Goal: Transaction & Acquisition: Purchase product/service

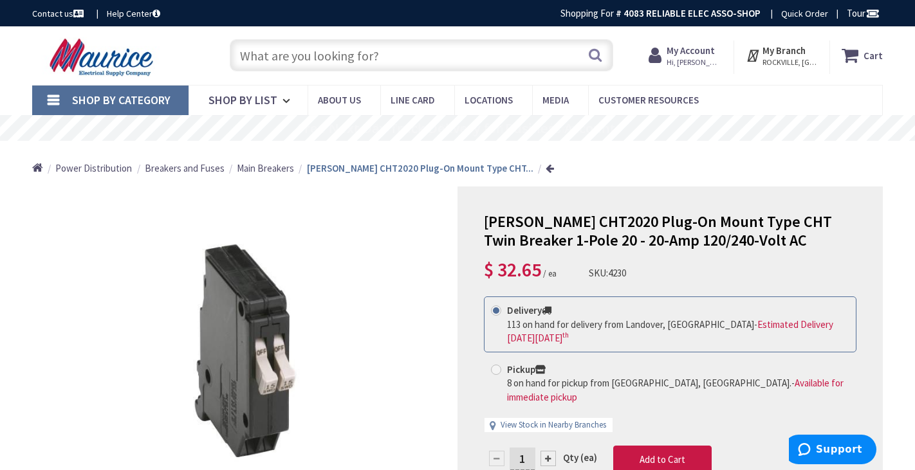
click at [250, 53] on input "text" at bounding box center [421, 55] width 383 height 32
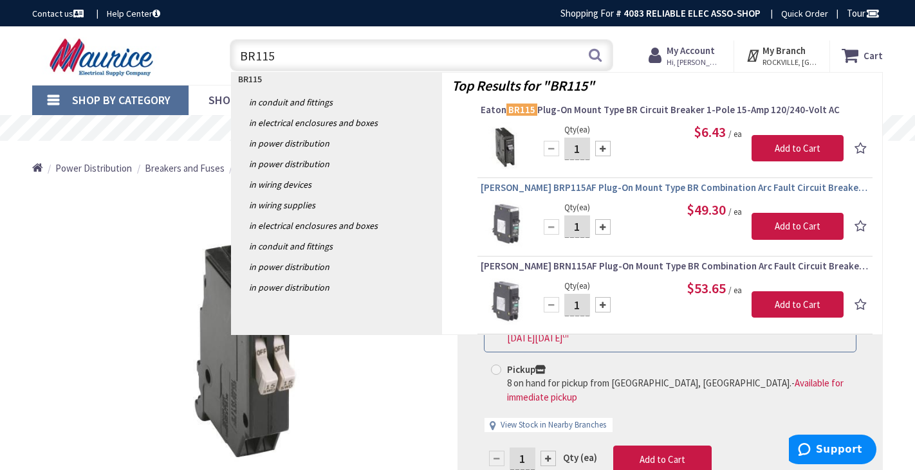
type input "BR115"
click at [578, 187] on span "[PERSON_NAME] BRP115AF Plug-On Mount Type BR Combination Arc Fault Circuit Brea…" at bounding box center [675, 187] width 389 height 13
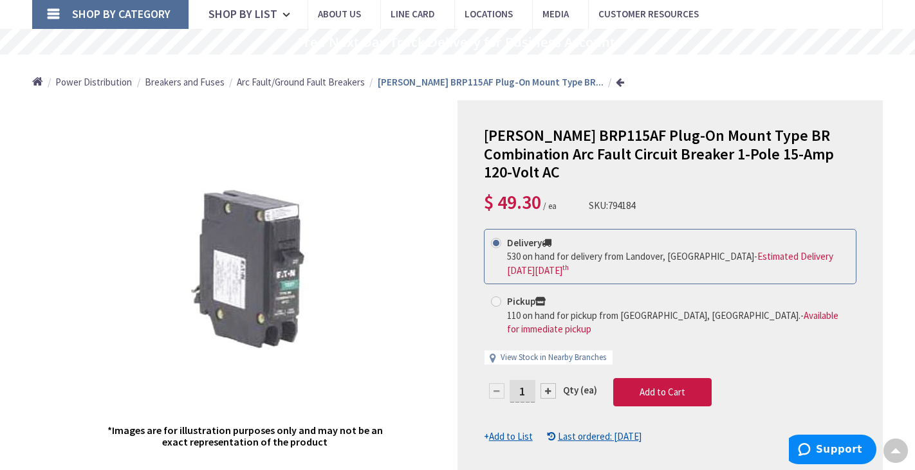
scroll to position [98, 0]
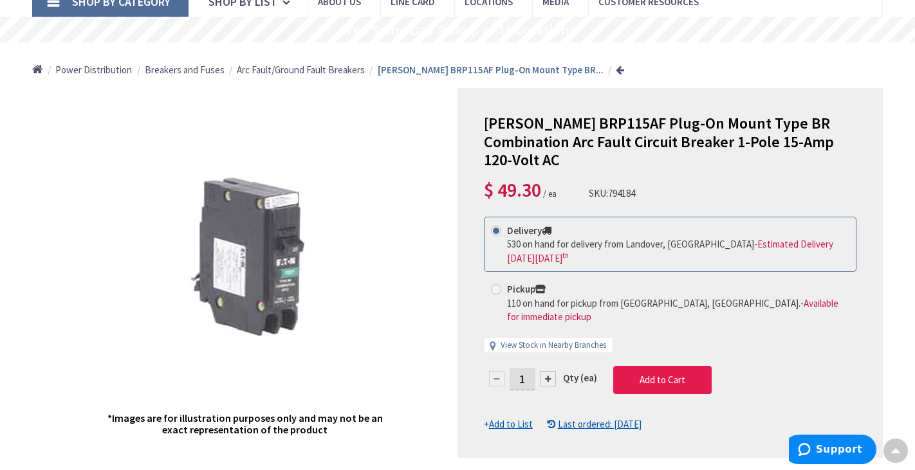
click at [651, 374] on span "Add to Cart" at bounding box center [662, 380] width 46 height 12
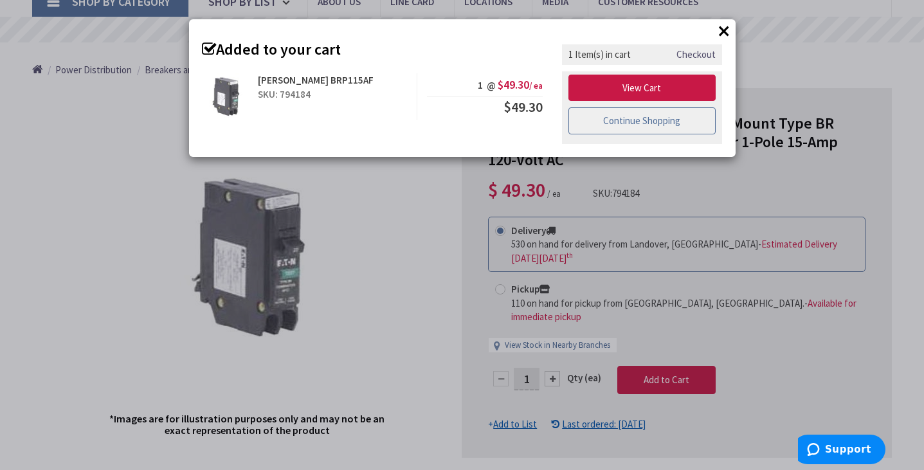
click at [624, 116] on link "Continue Shopping" at bounding box center [643, 120] width 148 height 27
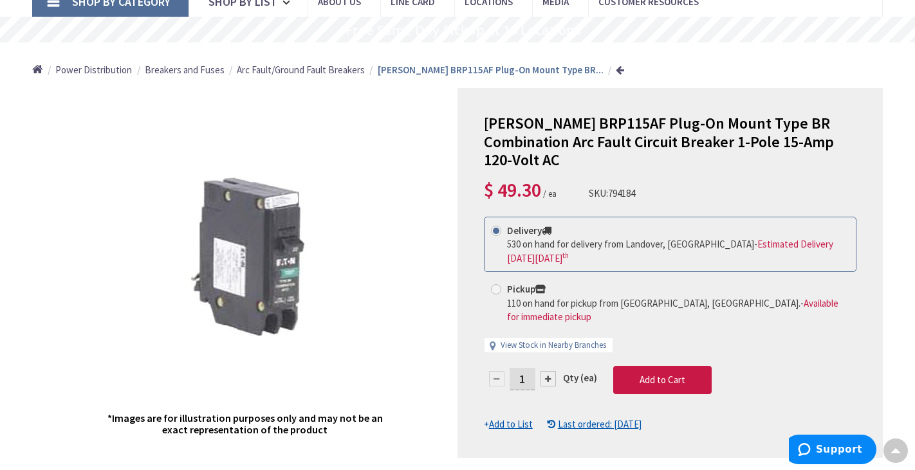
scroll to position [0, 0]
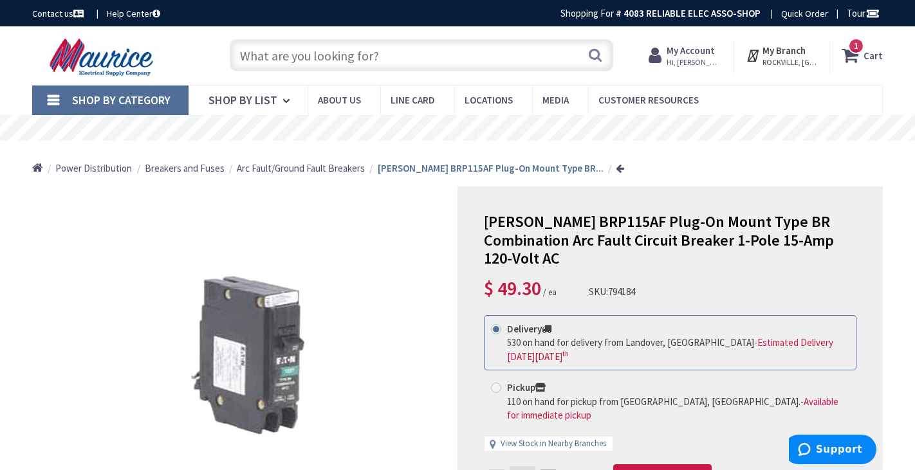
click at [253, 59] on input "text" at bounding box center [421, 55] width 383 height 32
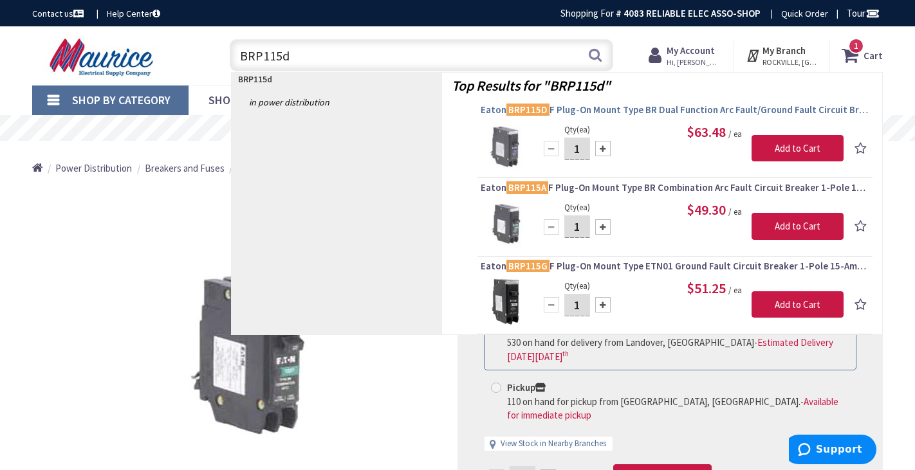
type input "BRP115d"
click at [636, 106] on span "Eaton BRP115D F Plug-On Mount Type BR Dual Function Arc Fault/Ground Fault Circ…" at bounding box center [675, 110] width 389 height 13
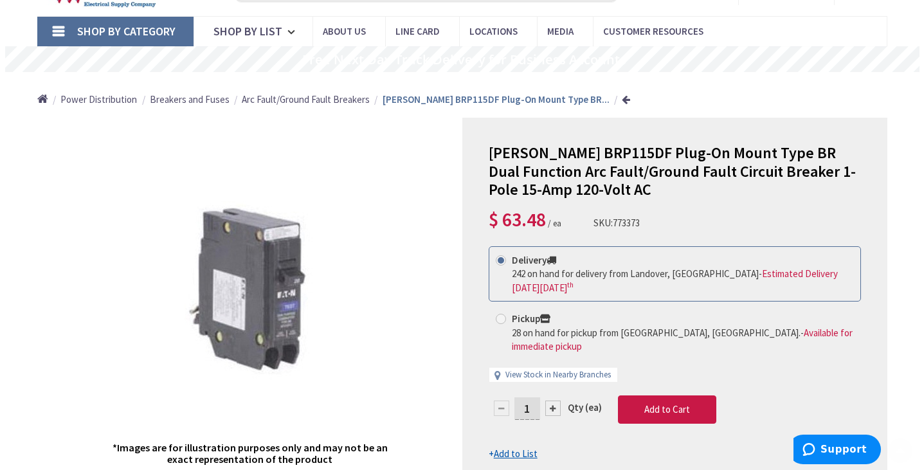
scroll to position [106, 0]
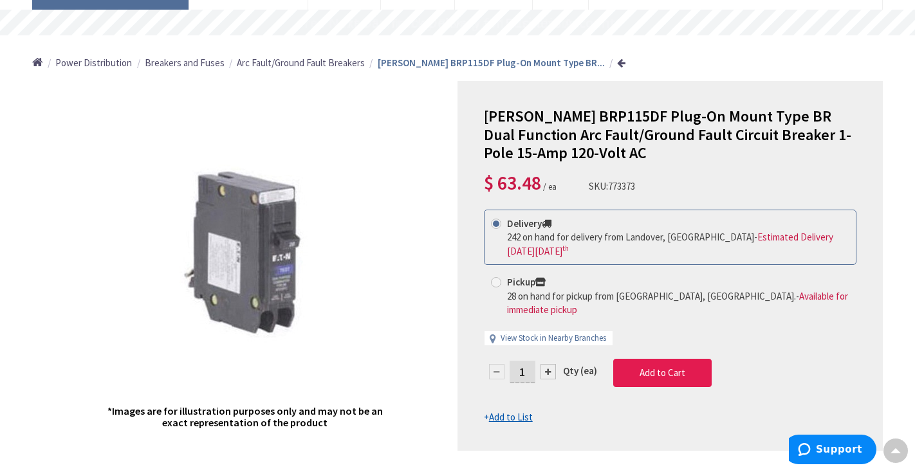
click at [643, 367] on span "Add to Cart" at bounding box center [662, 373] width 46 height 12
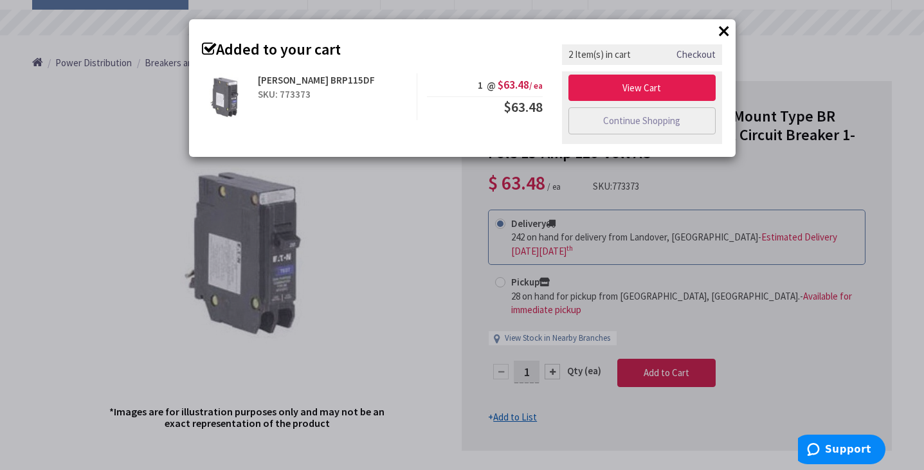
click at [653, 91] on link "View Cart" at bounding box center [643, 88] width 148 height 27
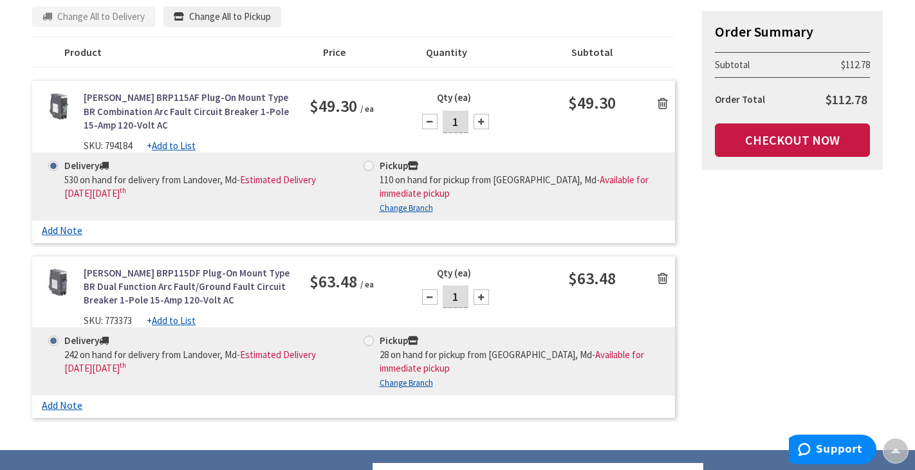
scroll to position [217, 0]
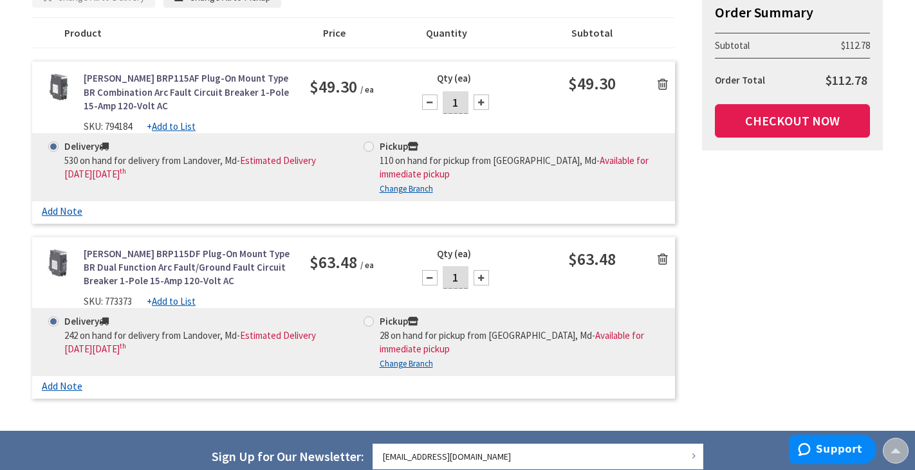
click at [828, 124] on link "Checkout Now" at bounding box center [792, 120] width 155 height 33
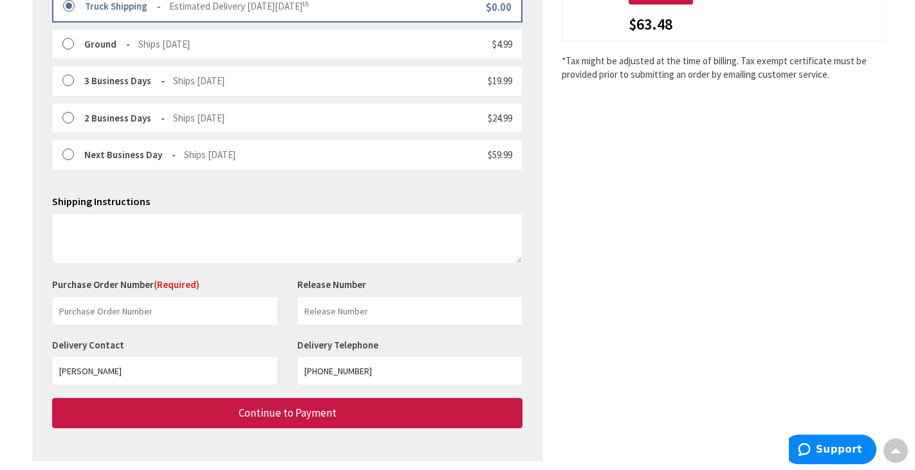
scroll to position [423, 0]
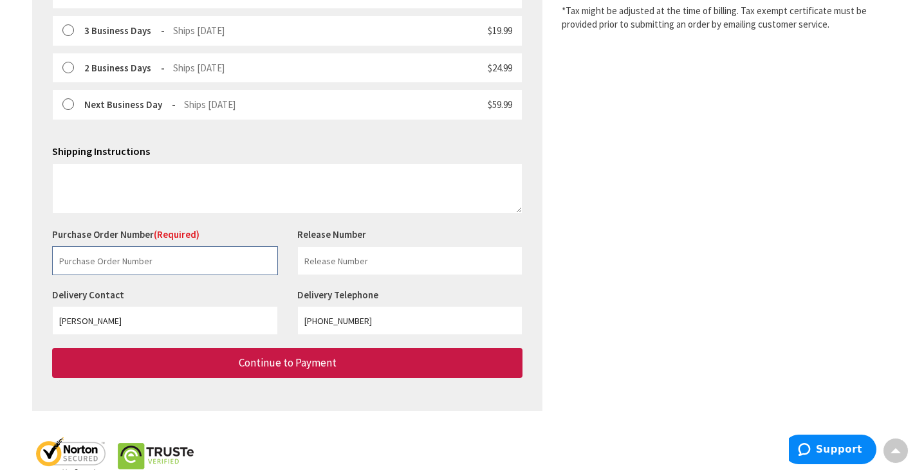
click at [69, 251] on input "text" at bounding box center [165, 260] width 226 height 29
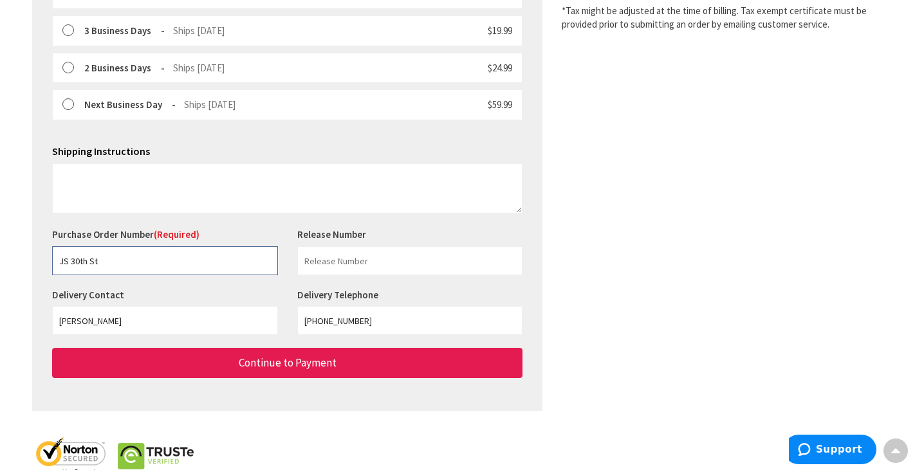
type input "JS 30th St"
click at [244, 356] on span "Continue to Payment" at bounding box center [288, 363] width 98 height 14
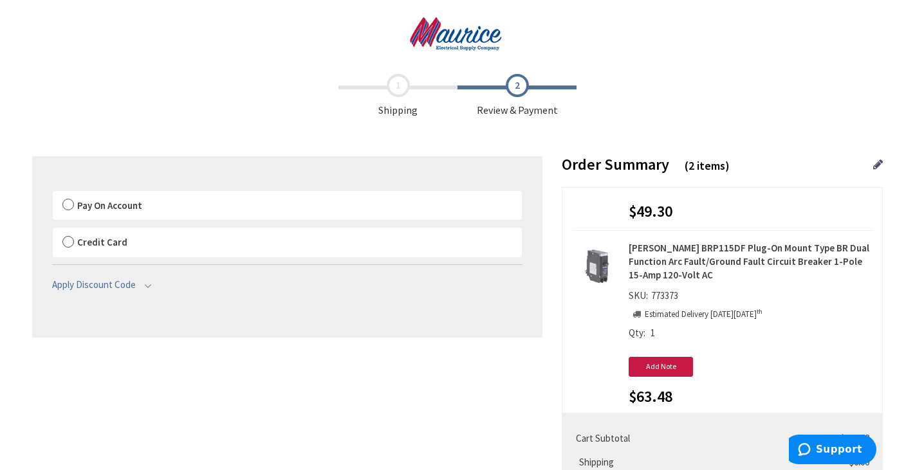
click at [69, 205] on label "Pay On Account" at bounding box center [287, 206] width 469 height 30
click at [53, 194] on input "Pay On Account" at bounding box center [53, 194] width 0 height 0
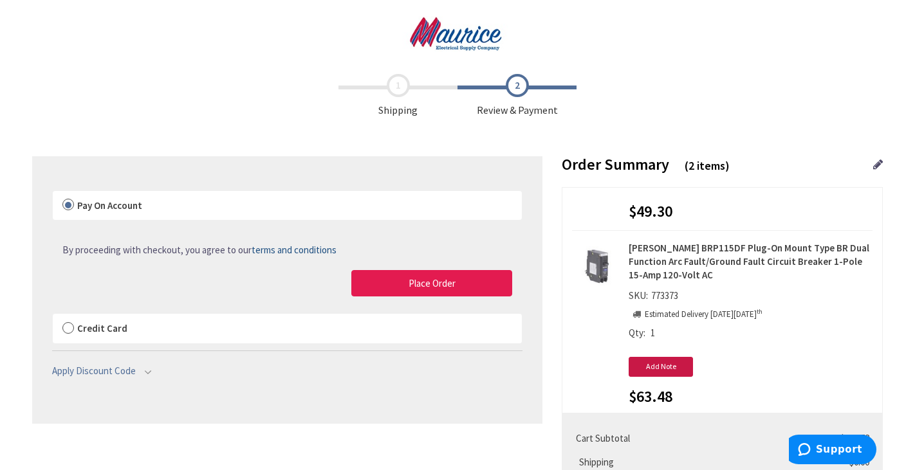
click at [396, 277] on button "Place Order" at bounding box center [431, 283] width 161 height 27
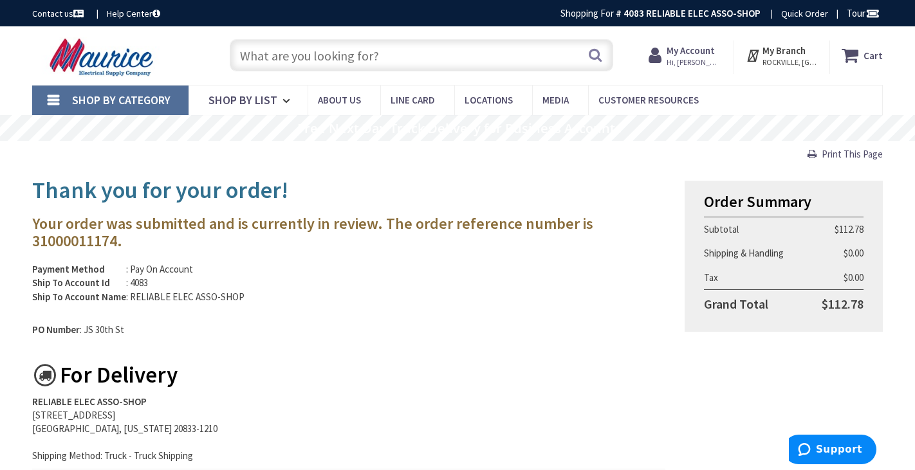
click at [252, 57] on input "text" at bounding box center [421, 55] width 383 height 32
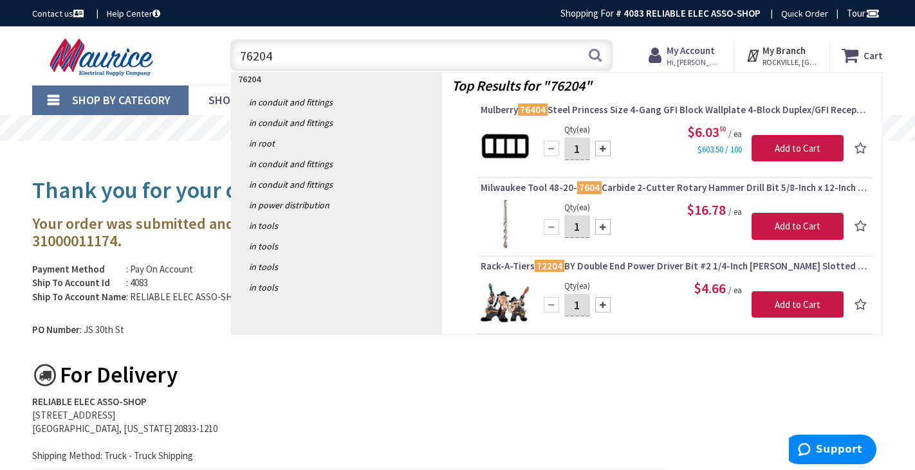
click at [284, 59] on input "76204" at bounding box center [421, 55] width 383 height 32
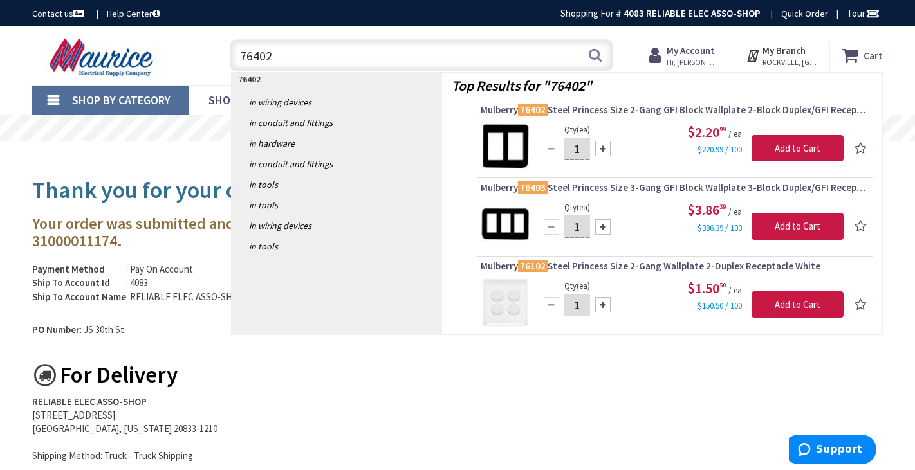
type input "76402"
click at [581, 146] on input "1" at bounding box center [577, 149] width 26 height 23
type input "10"
click at [805, 149] on input "Add to Cart" at bounding box center [797, 148] width 92 height 27
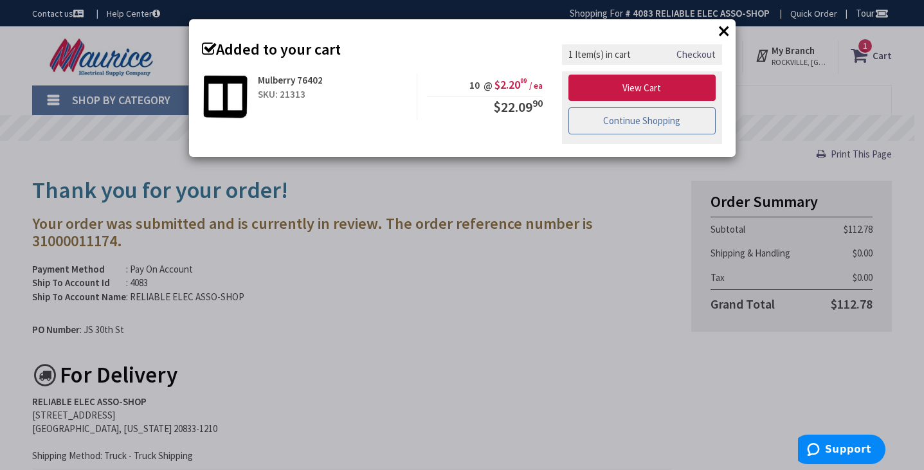
click at [614, 124] on link "Continue Shopping" at bounding box center [643, 120] width 148 height 27
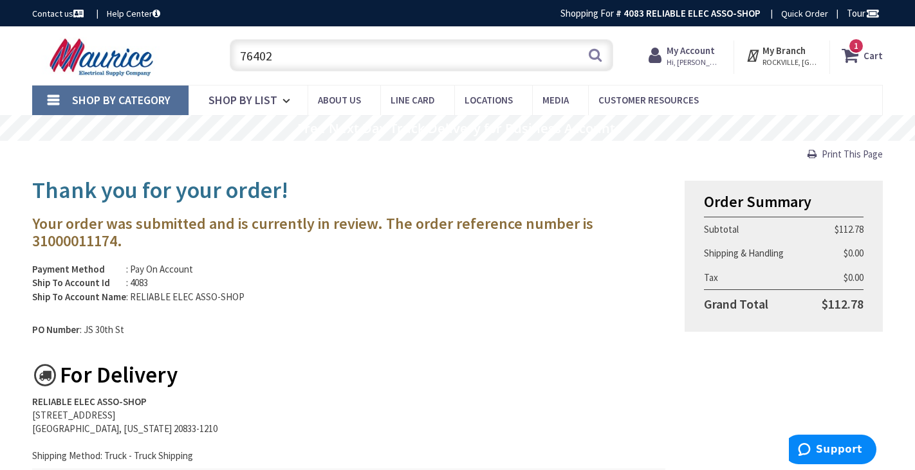
click at [284, 56] on input "76402" at bounding box center [421, 55] width 383 height 32
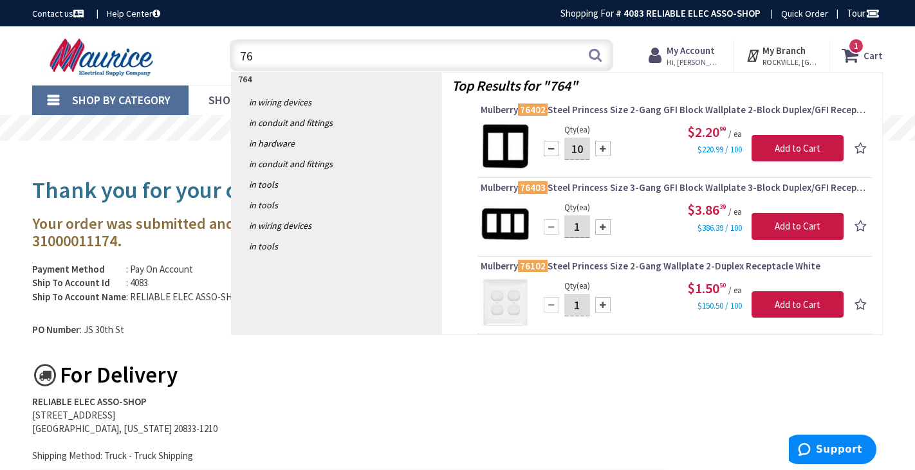
type input "7"
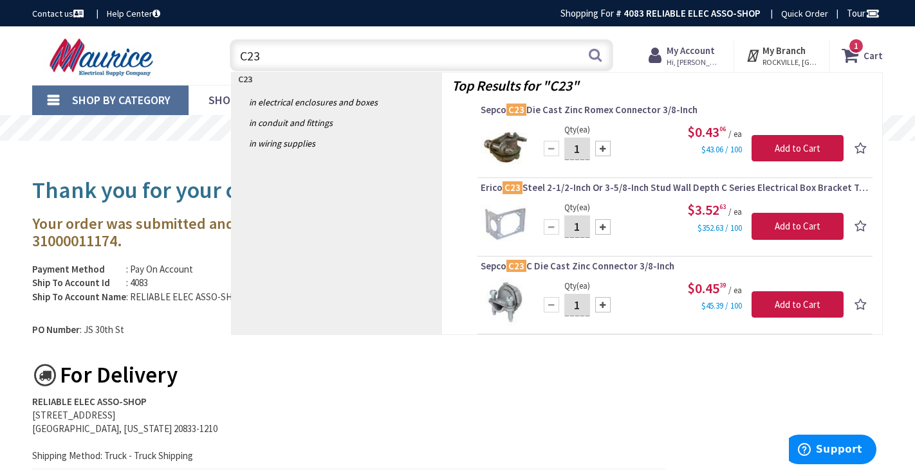
type input "C23"
click at [576, 149] on input "1" at bounding box center [577, 149] width 26 height 23
click at [584, 147] on input "1" at bounding box center [577, 149] width 26 height 23
type input "100"
click at [785, 148] on input "Add to Cart" at bounding box center [797, 148] width 92 height 27
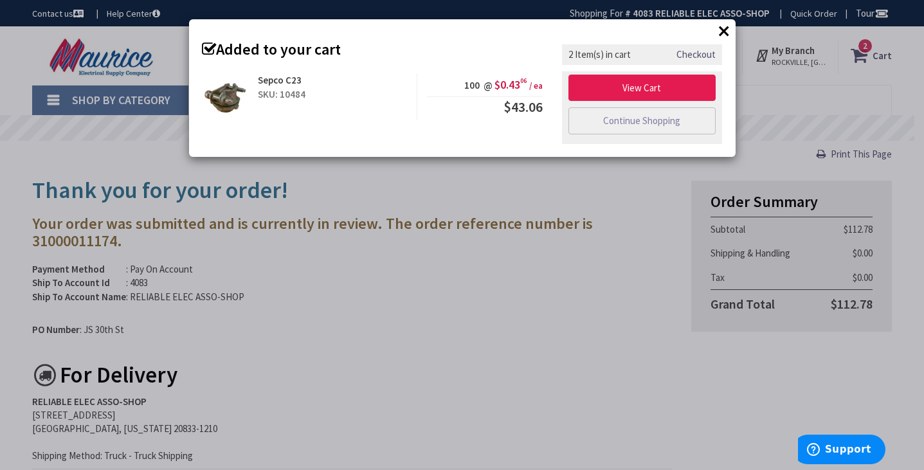
click at [677, 87] on link "View Cart" at bounding box center [643, 88] width 148 height 27
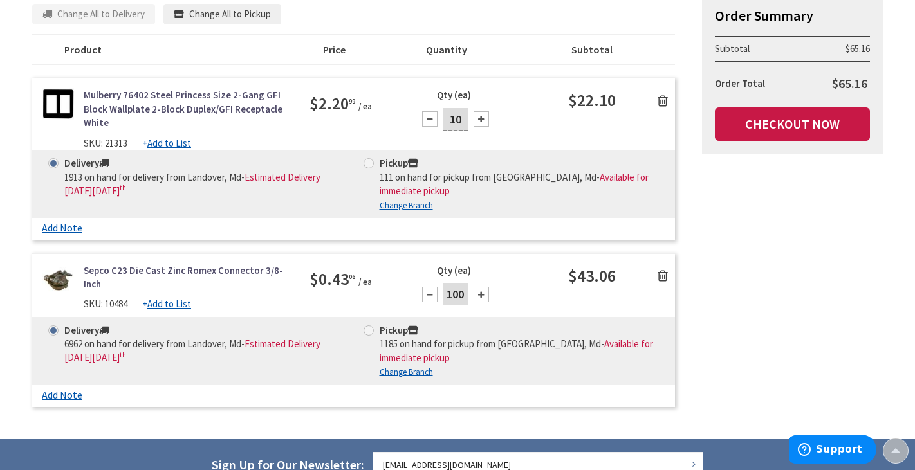
scroll to position [221, 0]
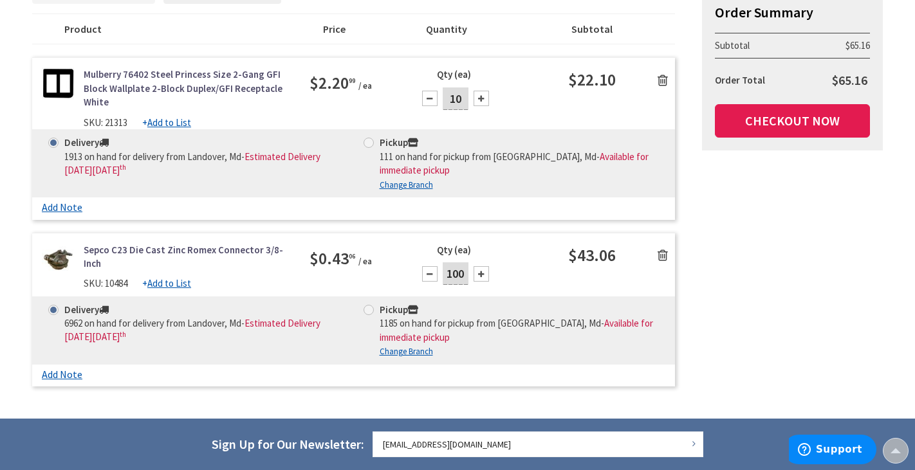
click at [751, 118] on link "Checkout Now" at bounding box center [792, 120] width 155 height 33
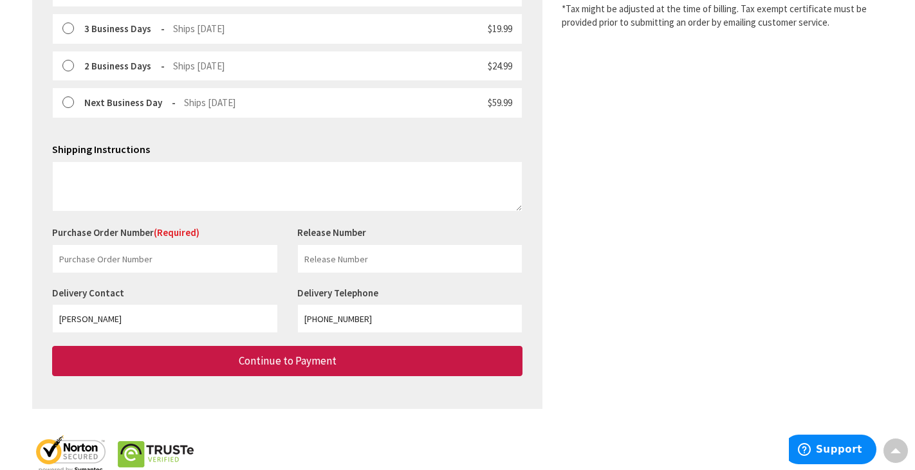
scroll to position [427, 0]
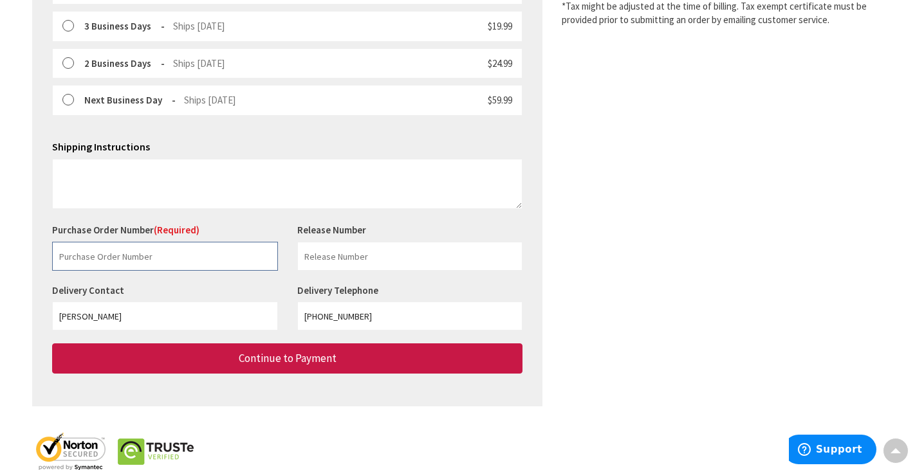
click at [131, 244] on input "text" at bounding box center [165, 256] width 226 height 29
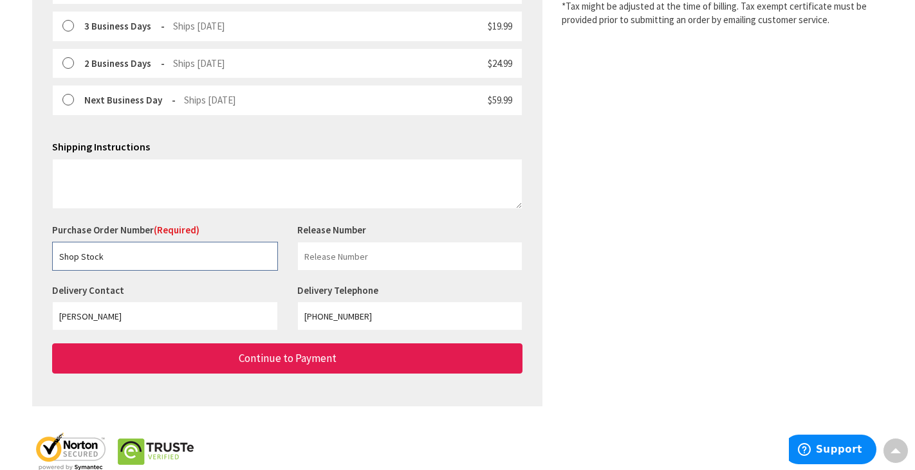
type input "Shop Stock"
click at [216, 352] on button "Continue to Payment" at bounding box center [287, 359] width 470 height 30
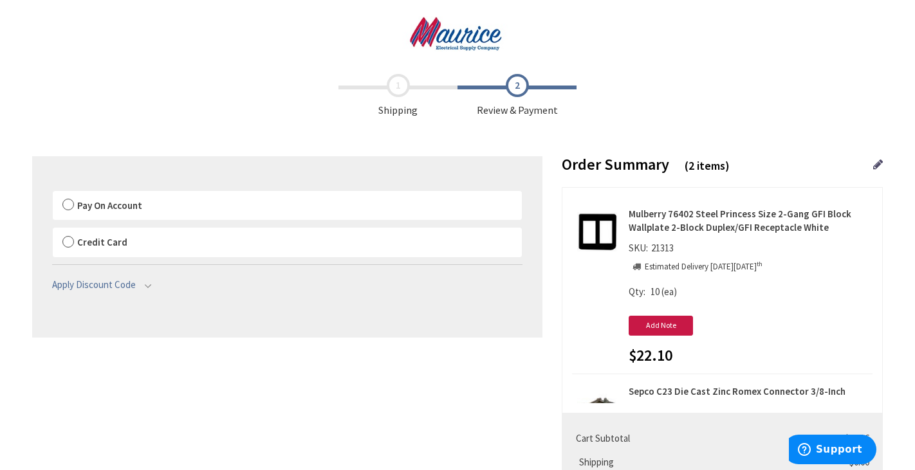
click at [65, 204] on label "Pay On Account" at bounding box center [287, 206] width 469 height 30
click at [53, 194] on input "Pay On Account" at bounding box center [53, 194] width 0 height 0
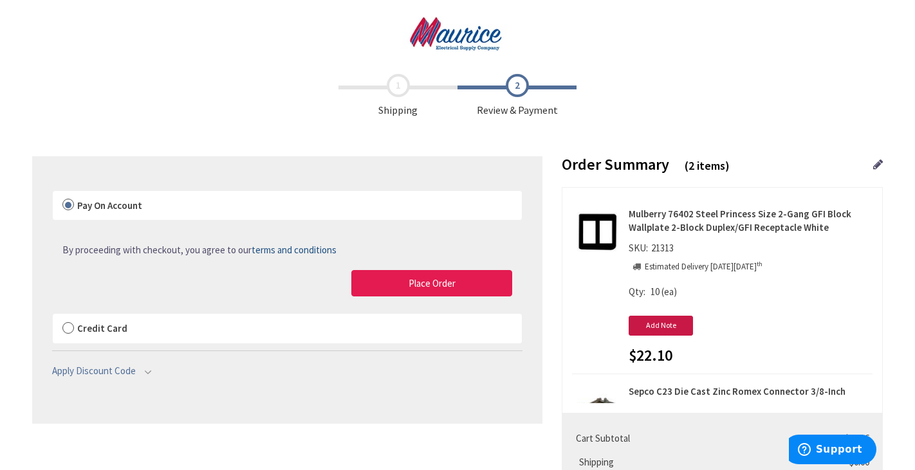
click at [380, 280] on button "Place Order" at bounding box center [431, 283] width 161 height 27
